Goal: Task Accomplishment & Management: Use online tool/utility

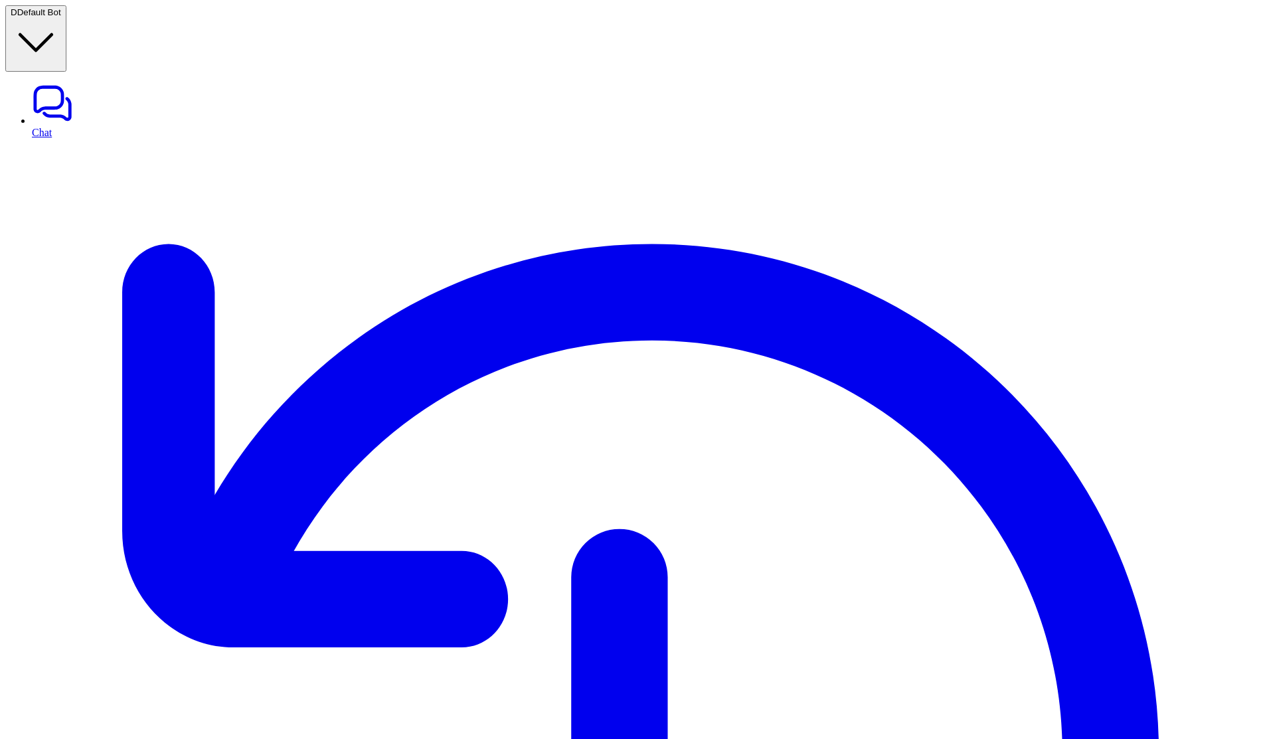
select select "*"
select select "****"
